Goal: Use online tool/utility: Utilize a website feature to perform a specific function

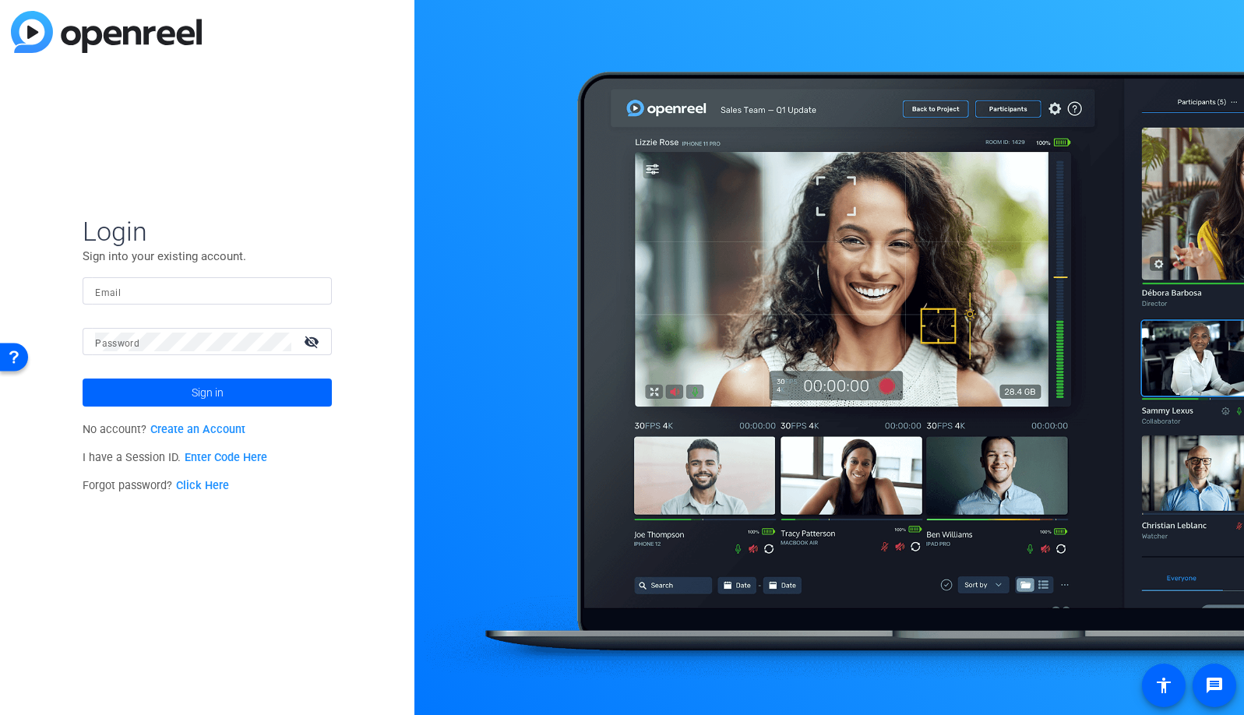
click at [280, 288] on input "Email" at bounding box center [207, 291] width 224 height 19
click at [303, 294] on img at bounding box center [306, 291] width 11 height 19
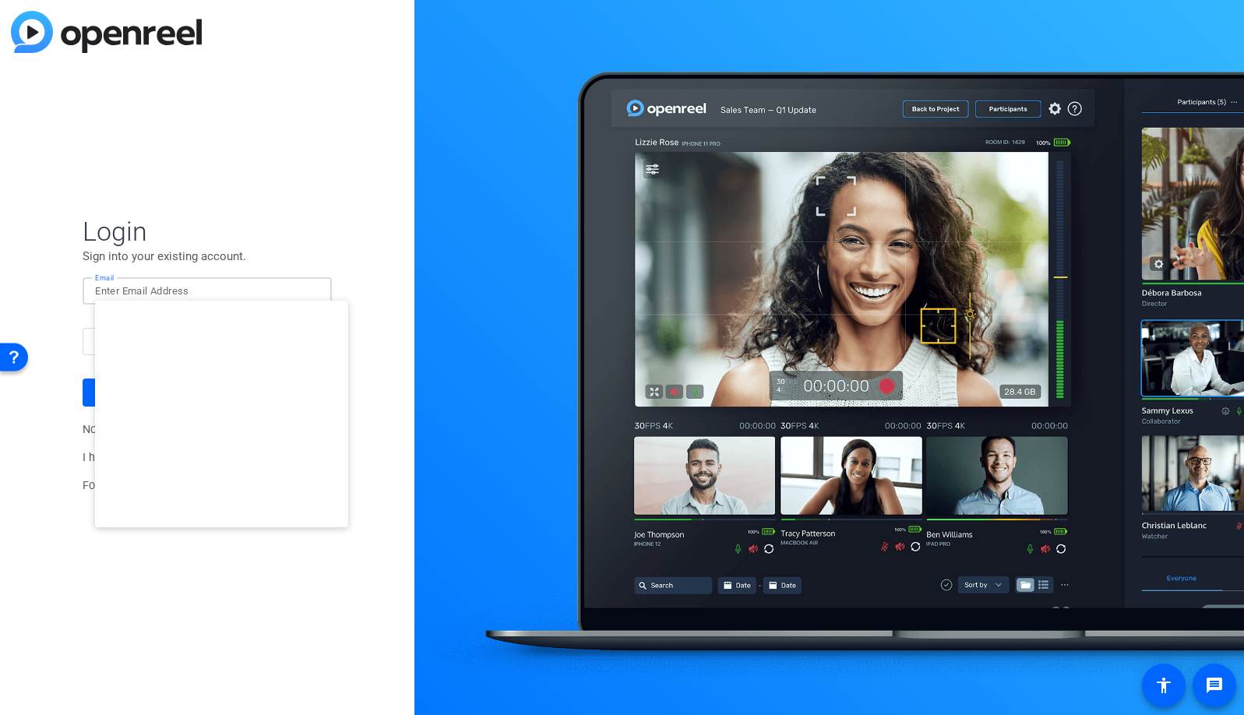
type input "[EMAIL_ADDRESS][DOMAIN_NAME]"
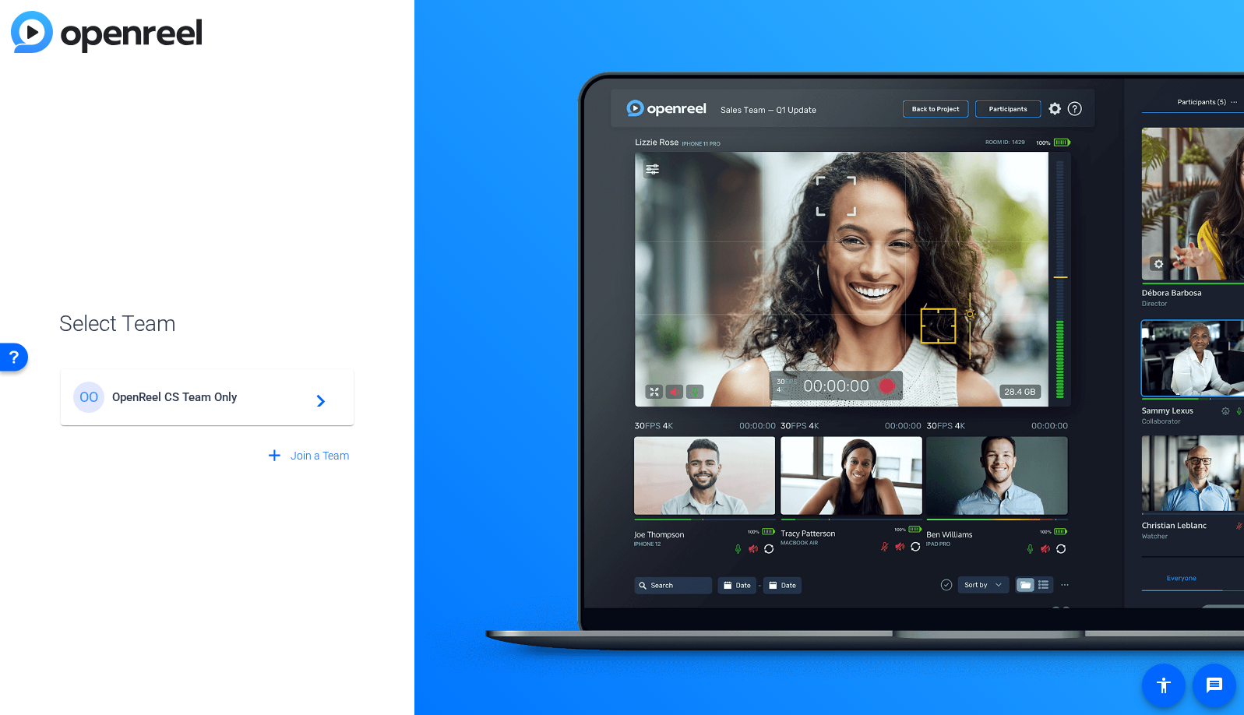
click at [216, 404] on span "OpenReel CS Team Only" at bounding box center [209, 397] width 195 height 14
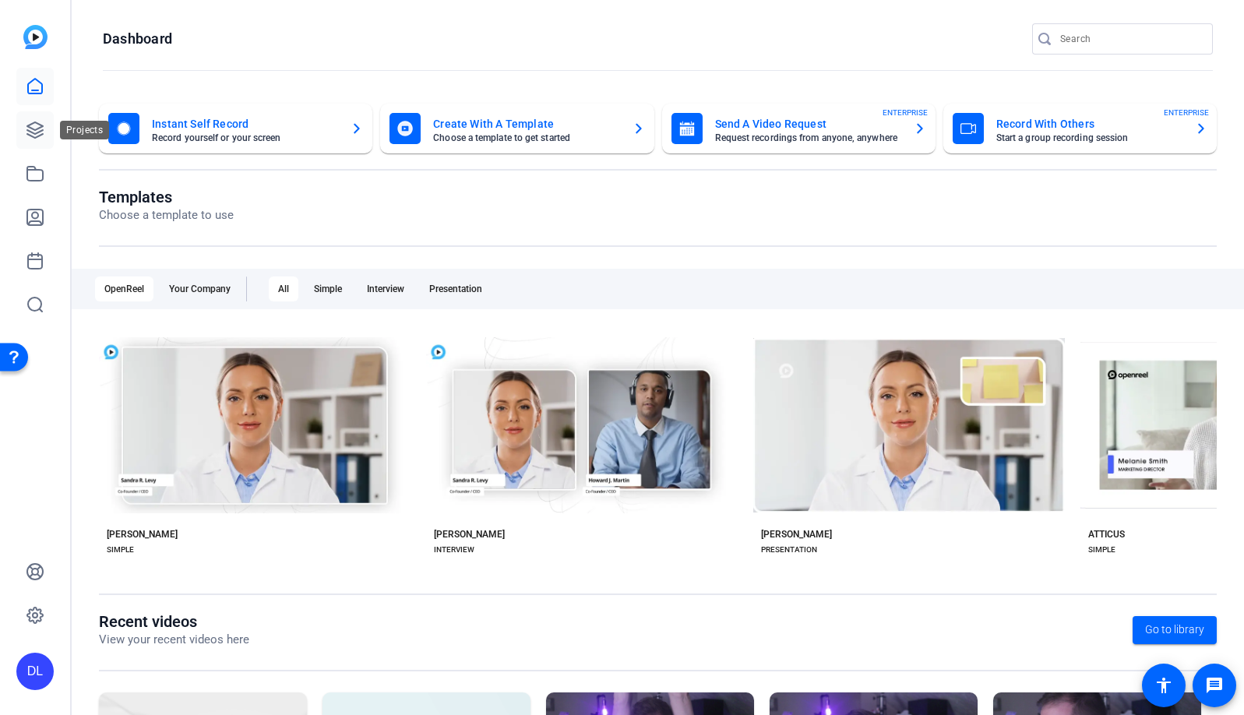
click at [35, 131] on icon at bounding box center [35, 130] width 19 height 19
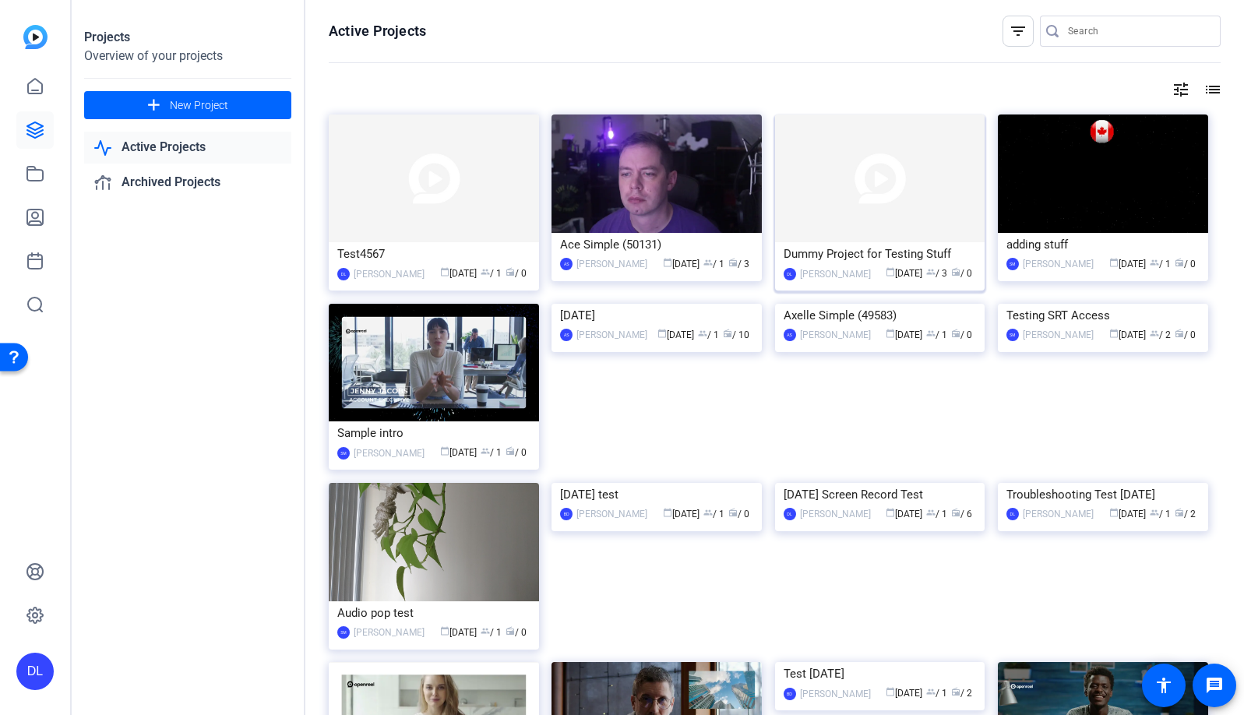
click at [929, 187] on img at bounding box center [880, 179] width 210 height 128
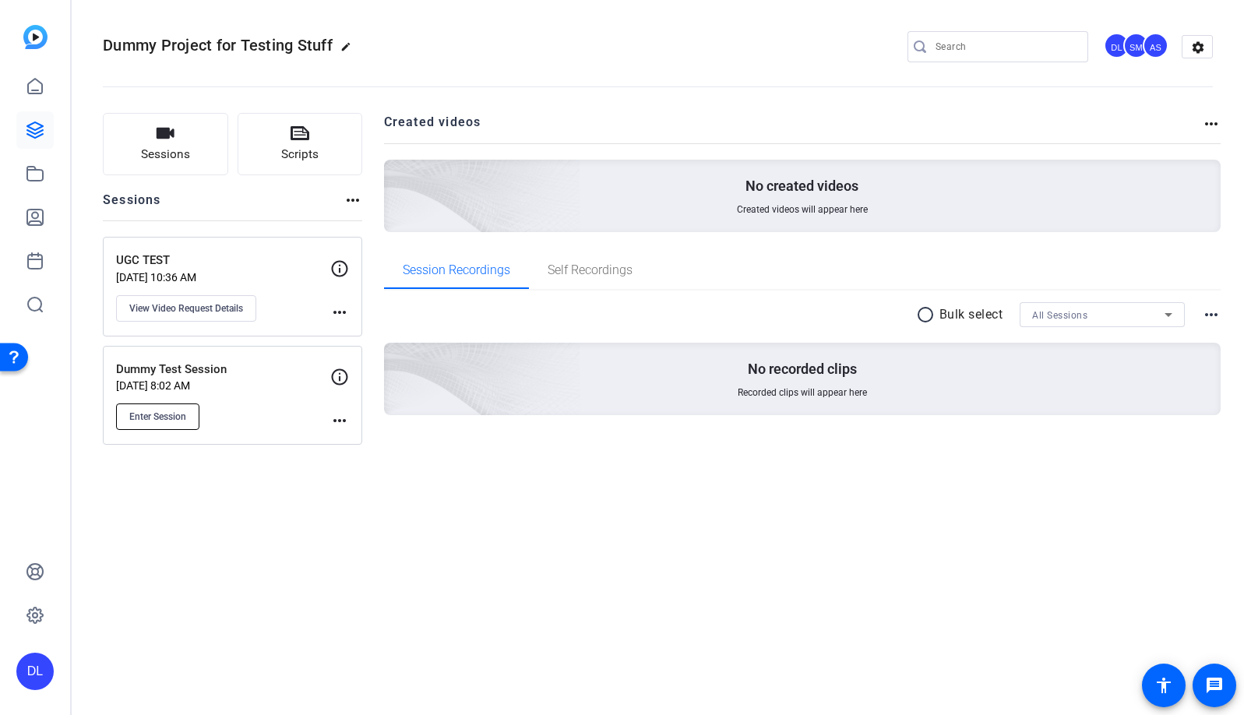
click at [193, 418] on button "Enter Session" at bounding box center [157, 417] width 83 height 26
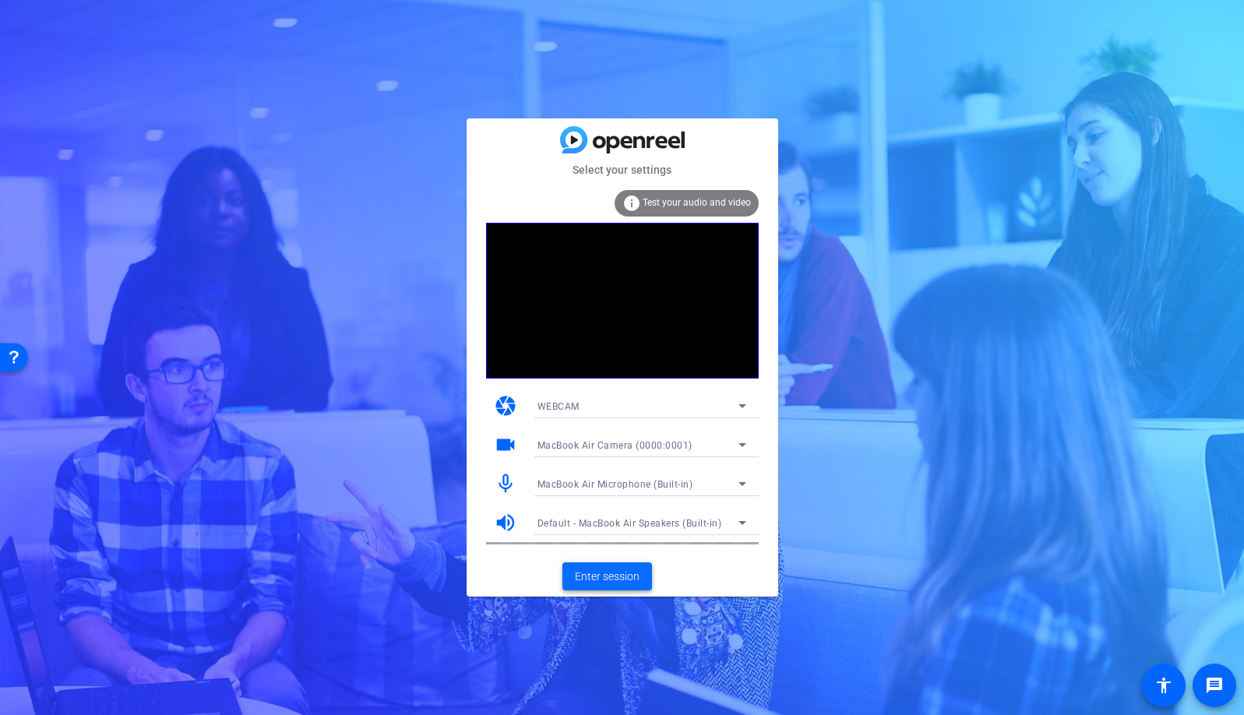
click at [605, 577] on span "Enter session" at bounding box center [607, 577] width 65 height 16
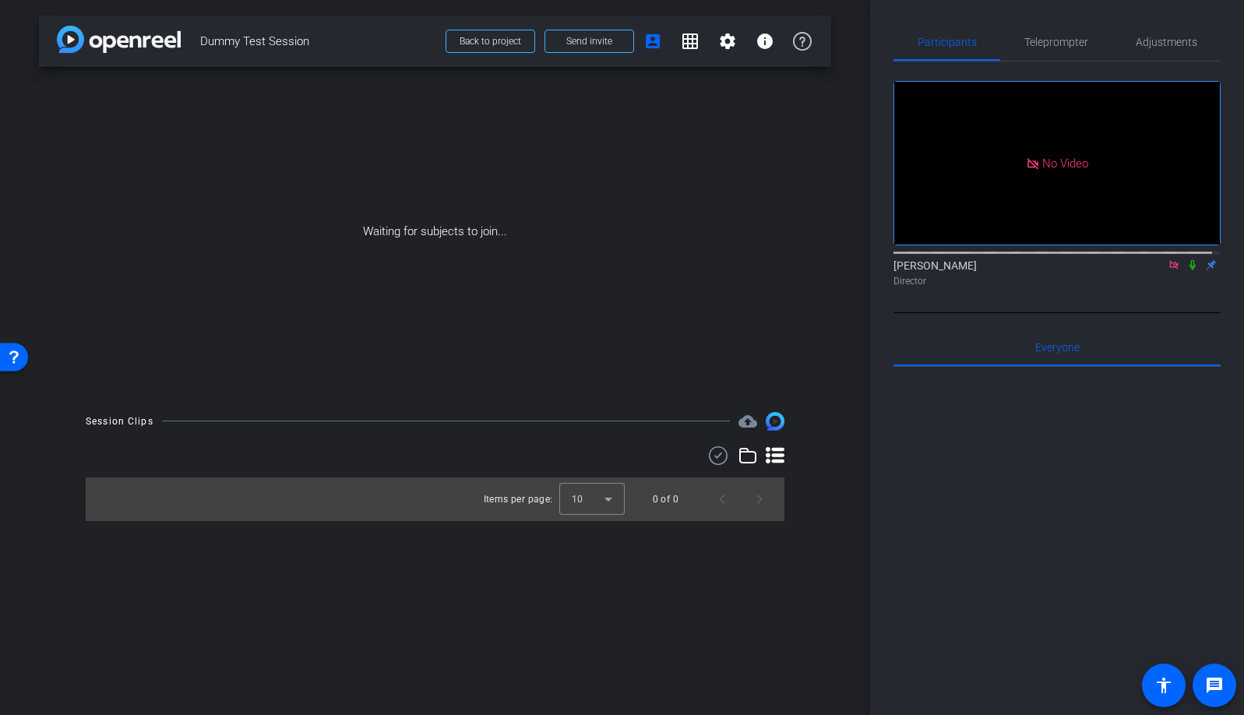
click at [1185, 272] on mat-icon at bounding box center [1193, 265] width 19 height 14
click at [584, 46] on span "Send invite" at bounding box center [589, 41] width 46 height 12
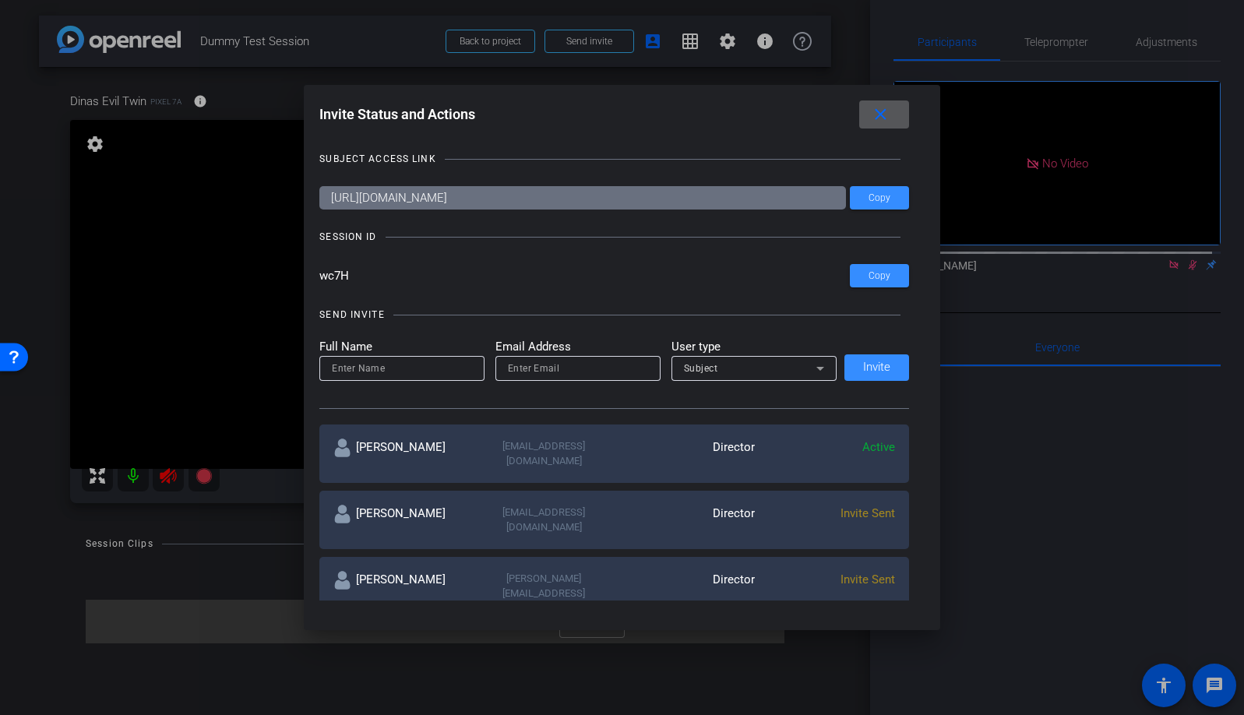
click at [900, 115] on span at bounding box center [884, 114] width 50 height 37
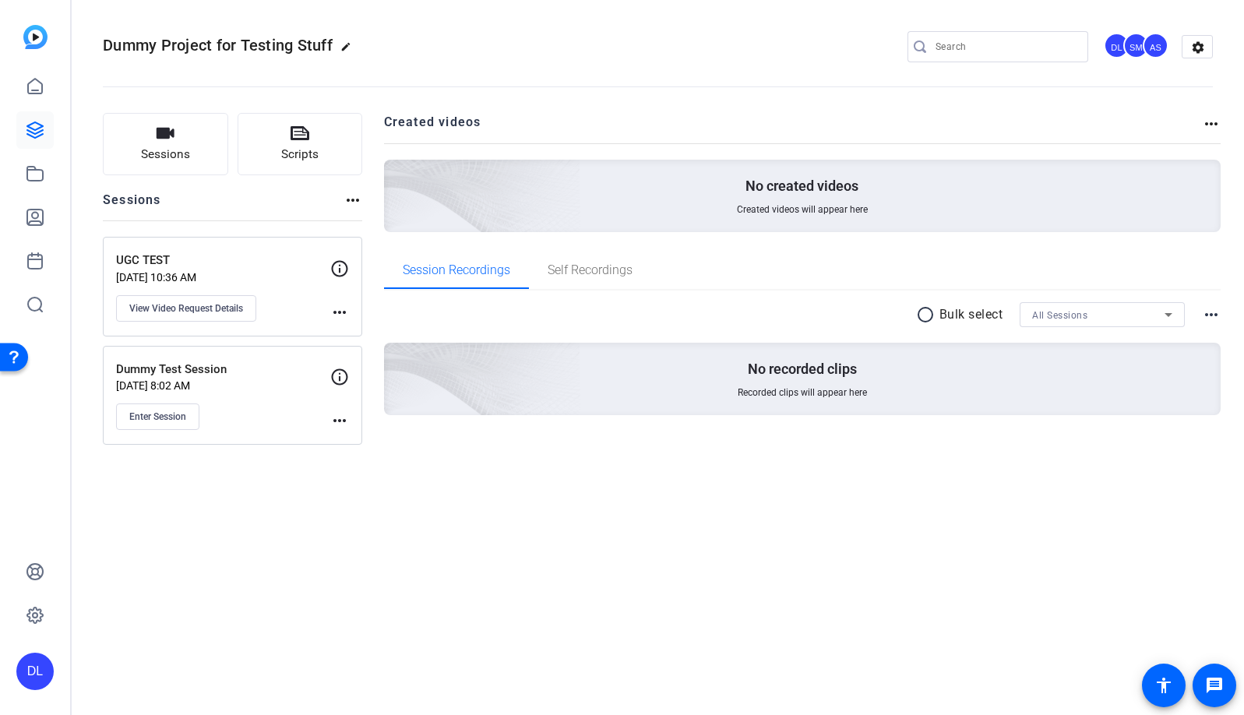
click at [19, 663] on div "DL" at bounding box center [34, 671] width 37 height 37
click at [197, 651] on mat-icon "logout" at bounding box center [206, 649] width 19 height 19
